Goal: Task Accomplishment & Management: Manage account settings

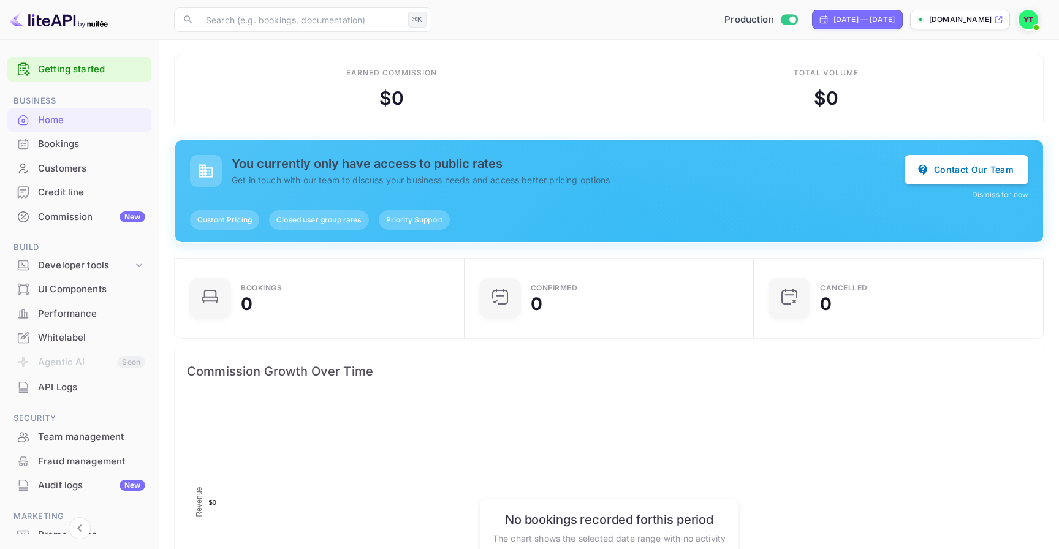
scroll to position [199, 283]
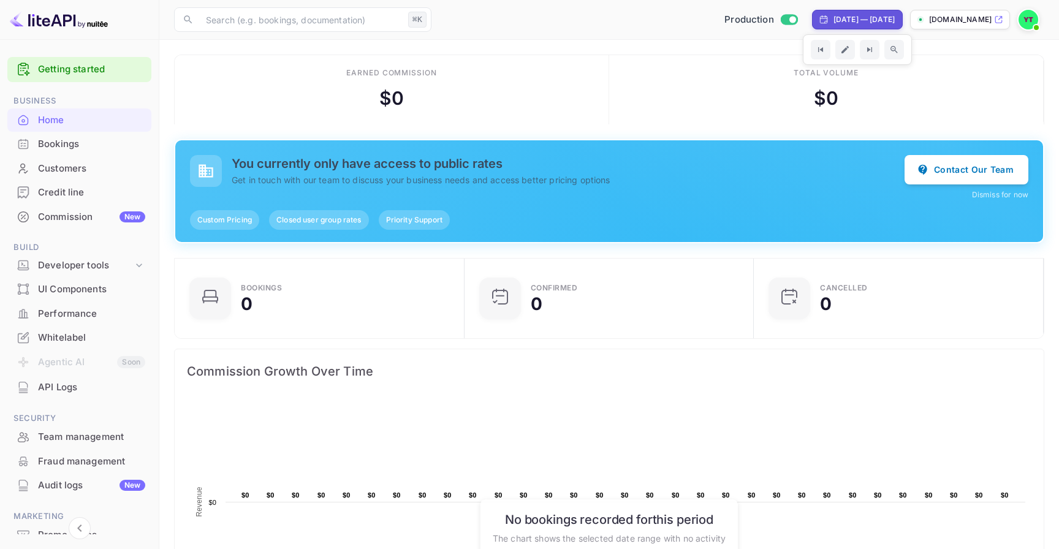
click at [1024, 14] on img at bounding box center [1029, 20] width 20 height 20
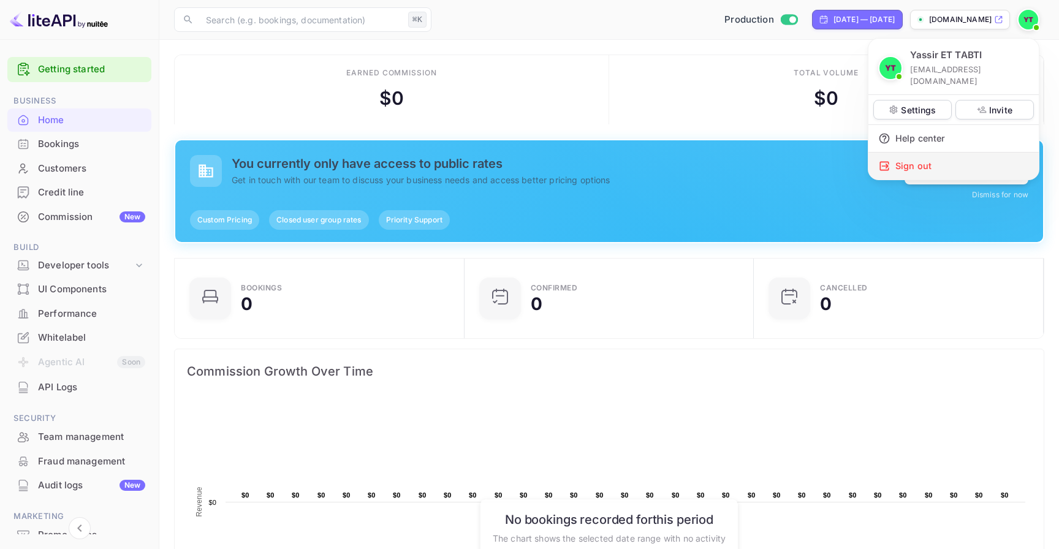
click at [965, 153] on div "Sign out" at bounding box center [953, 166] width 170 height 27
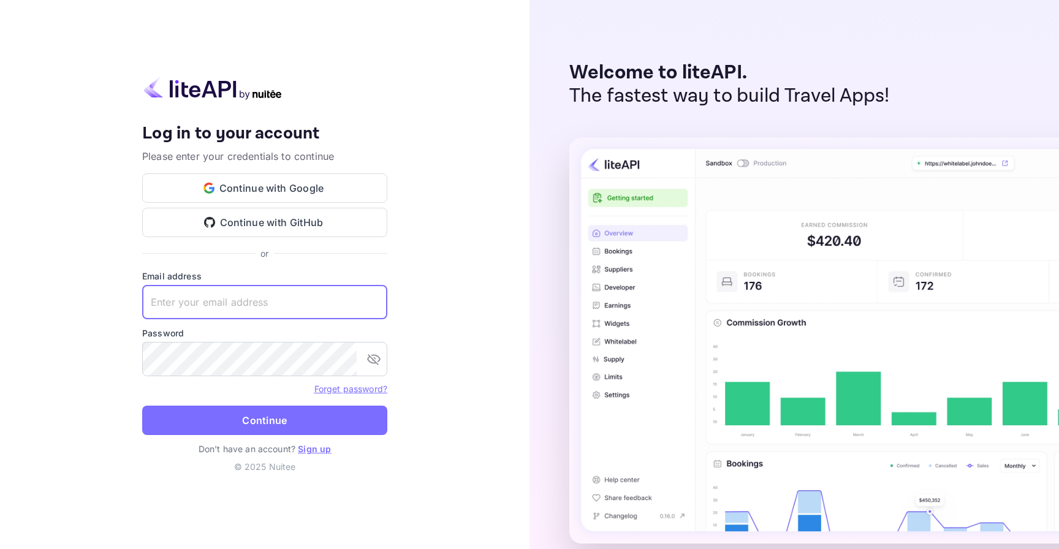
click at [333, 285] on input "text" at bounding box center [264, 302] width 245 height 34
type input "[EMAIL_ADDRESS][DOMAIN_NAME]"
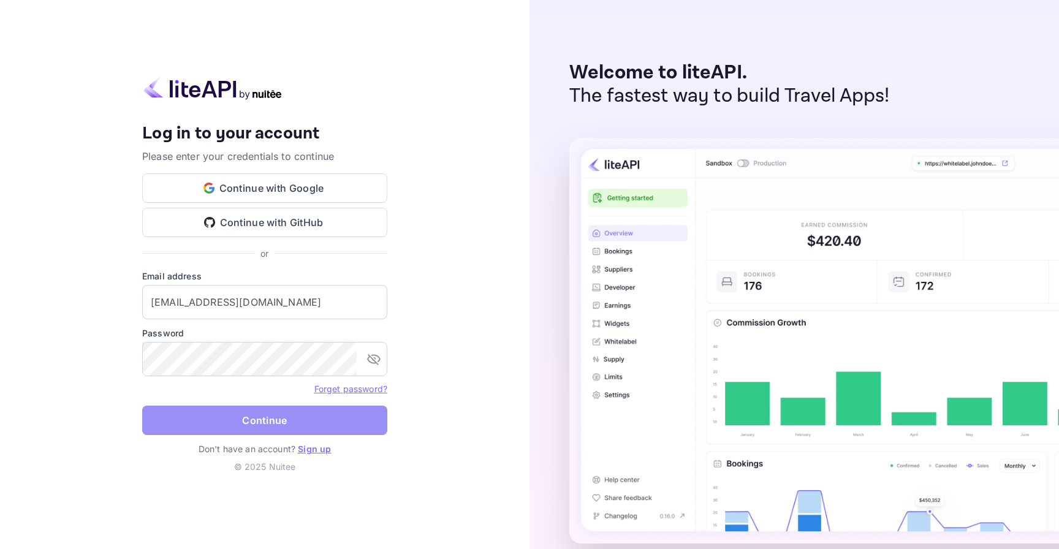
click at [325, 417] on button "Continue" at bounding box center [264, 420] width 245 height 29
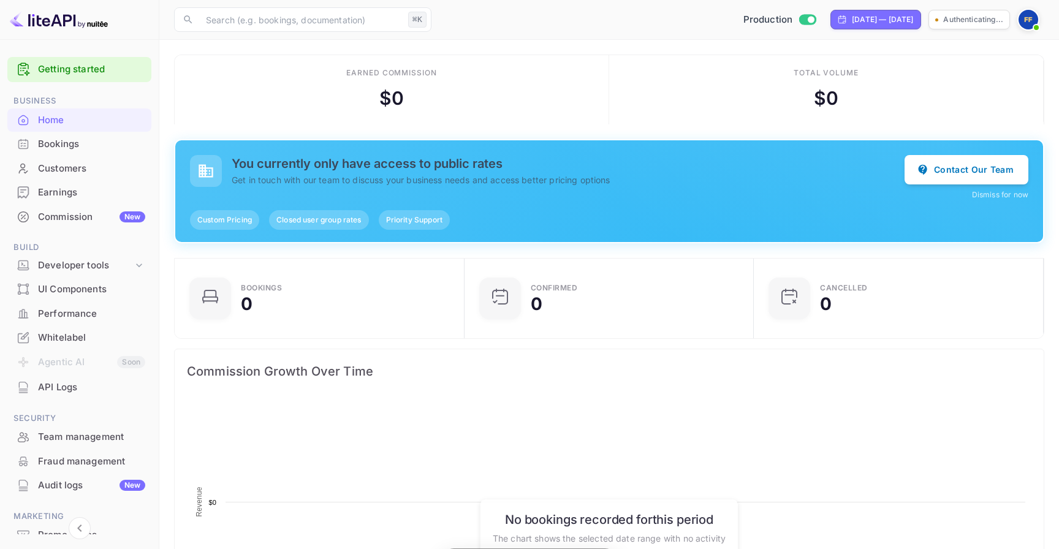
scroll to position [199, 283]
